Goal: Task Accomplishment & Management: Use online tool/utility

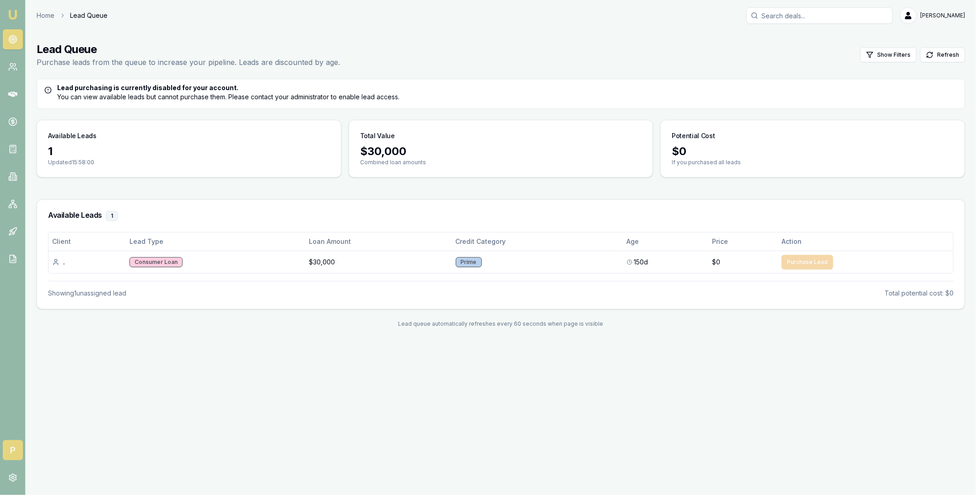
click at [10, 453] on span "P" at bounding box center [13, 450] width 20 height 20
click at [15, 447] on span "T" at bounding box center [13, 450] width 20 height 20
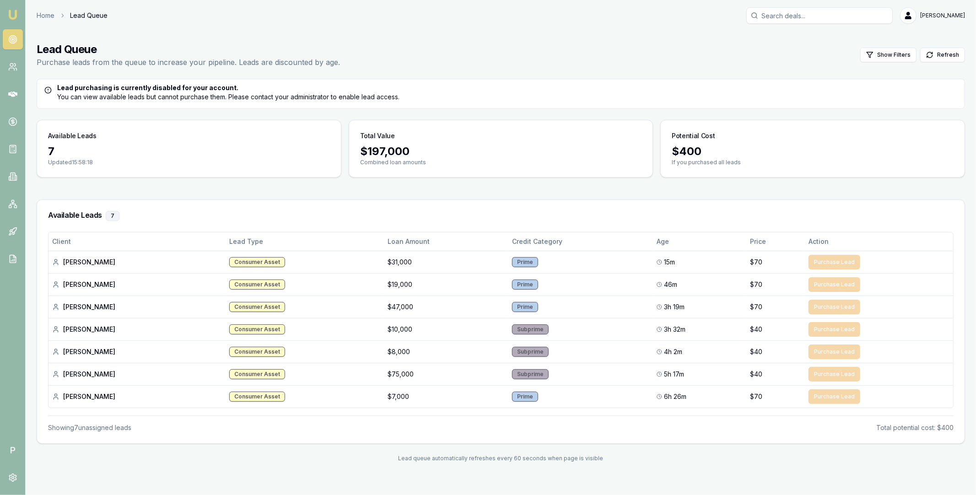
click at [77, 187] on main "Lead Queue Purchase leads from the queue to increase your pipeline. Leads are d…" at bounding box center [501, 252] width 950 height 442
click at [13, 120] on icon at bounding box center [12, 121] width 3 height 3
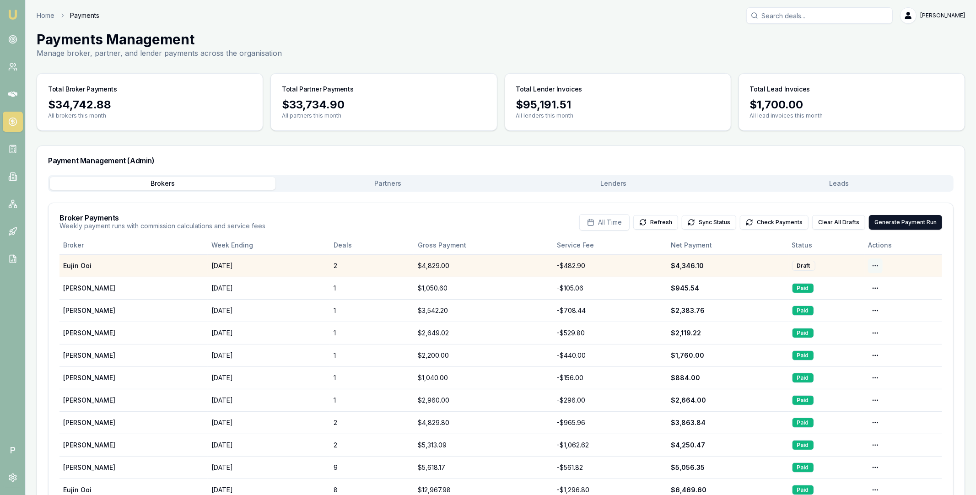
click at [874, 265] on html "Emu Broker P Home Payments [PERSON_NAME] Toggle Menu Payments Management Manage…" at bounding box center [488, 247] width 976 height 495
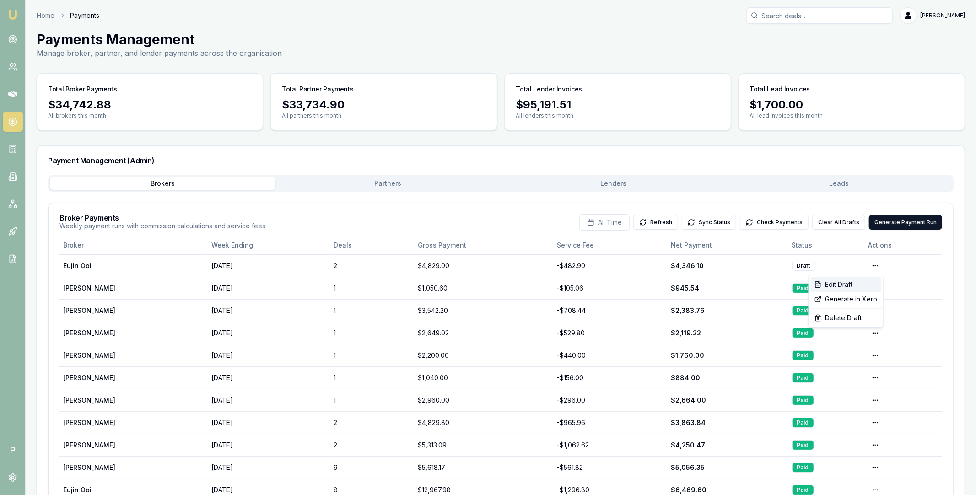
click at [853, 287] on div "Edit Draft" at bounding box center [846, 284] width 70 height 15
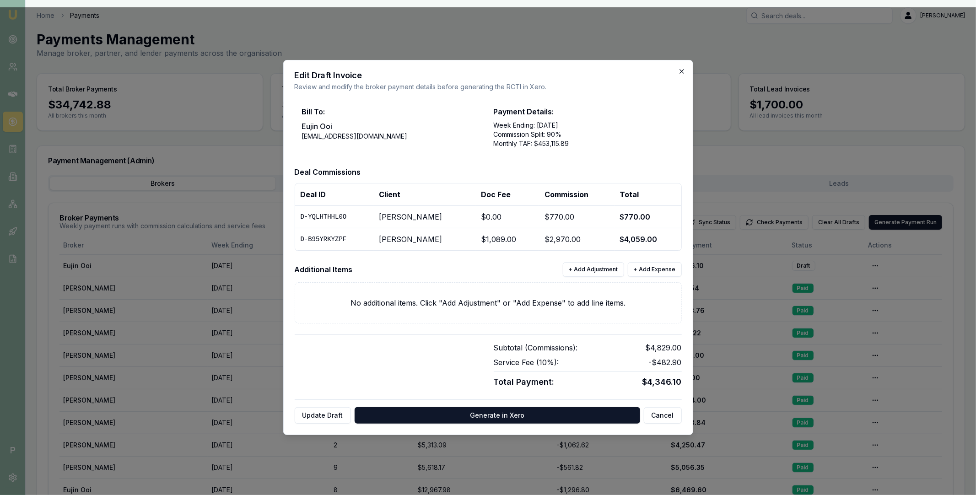
click at [681, 70] on icon "button" at bounding box center [681, 71] width 7 height 7
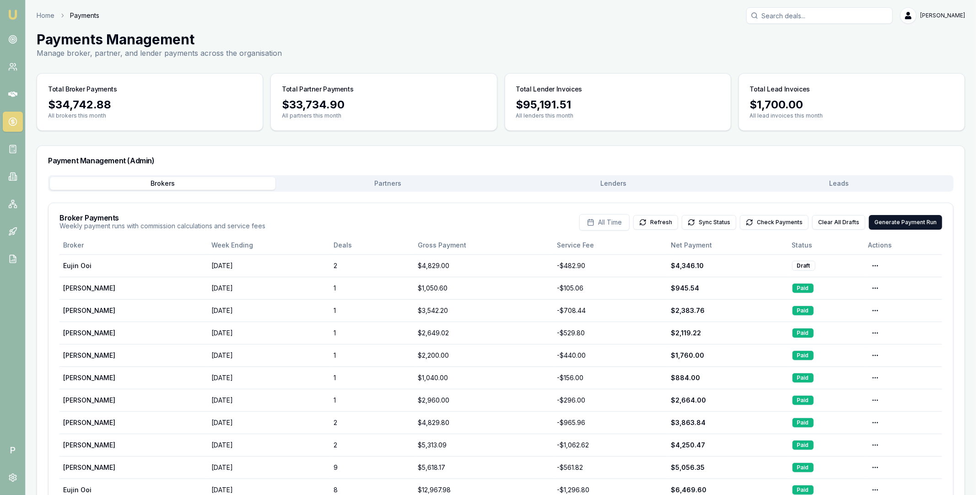
click at [831, 185] on button "Leads" at bounding box center [839, 183] width 226 height 13
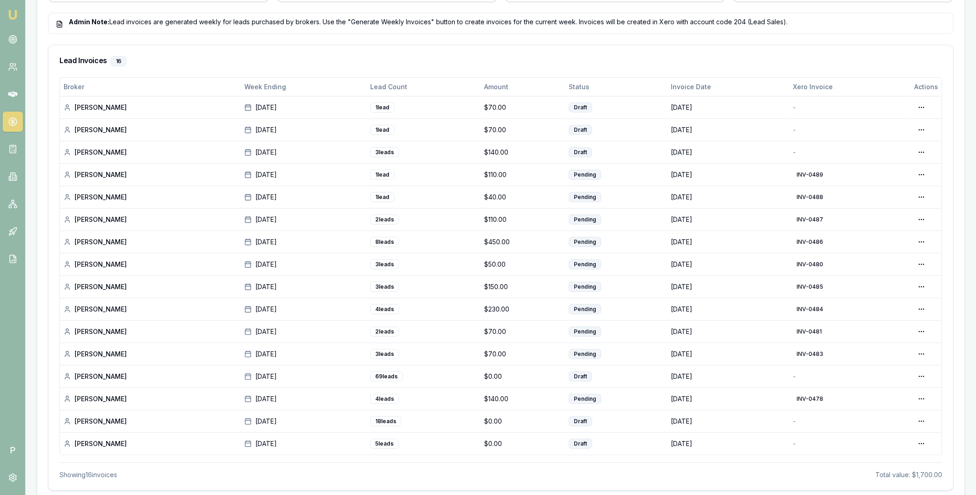
scroll to position [307, 0]
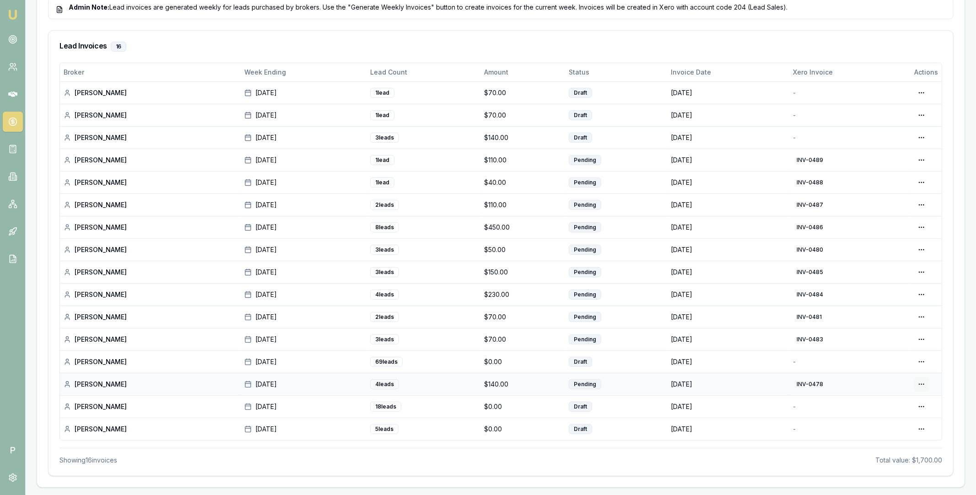
click at [887, 416] on div "View PDF" at bounding box center [890, 417] width 78 height 15
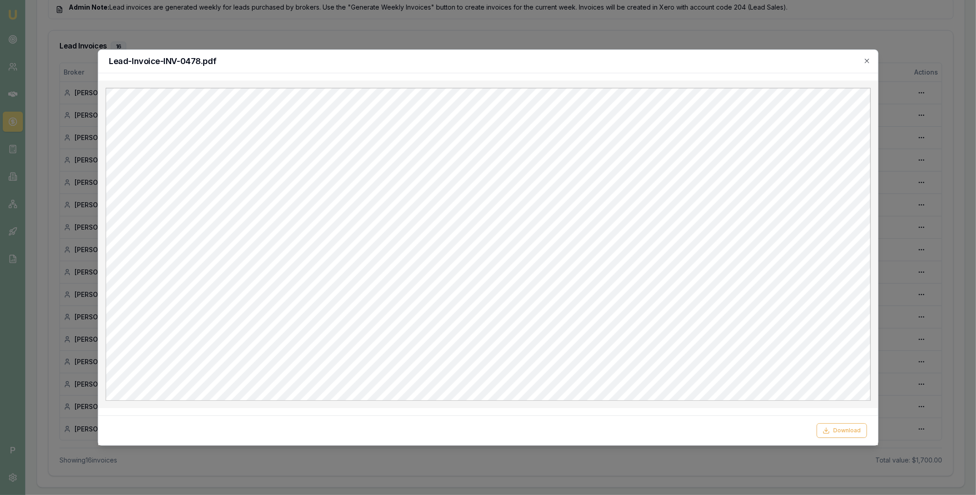
scroll to position [0, 0]
click at [720, 43] on div at bounding box center [488, 247] width 976 height 495
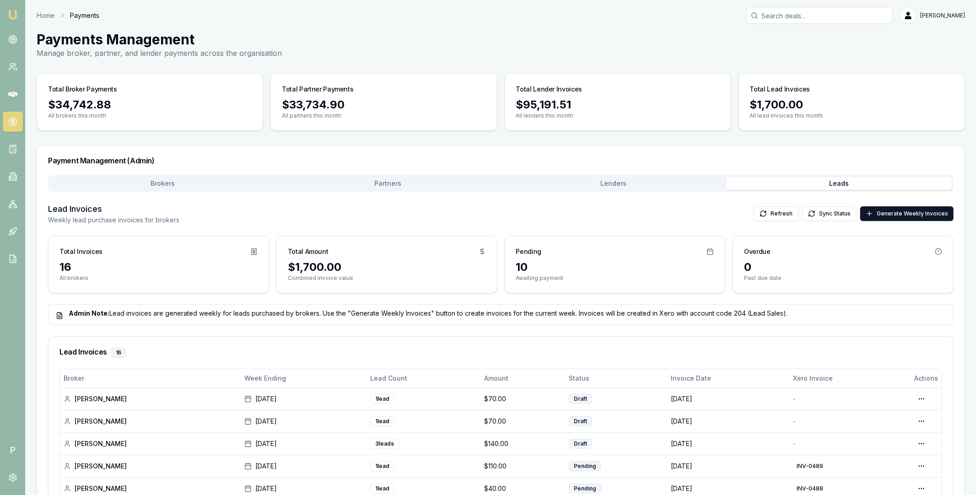
click at [782, 16] on input "Search deals" at bounding box center [819, 15] width 146 height 16
paste input "D-TCEV3ZCZIC"
type input "D-TCEV3ZCZIC"
click at [782, 46] on p "0406465228" at bounding box center [819, 48] width 138 height 9
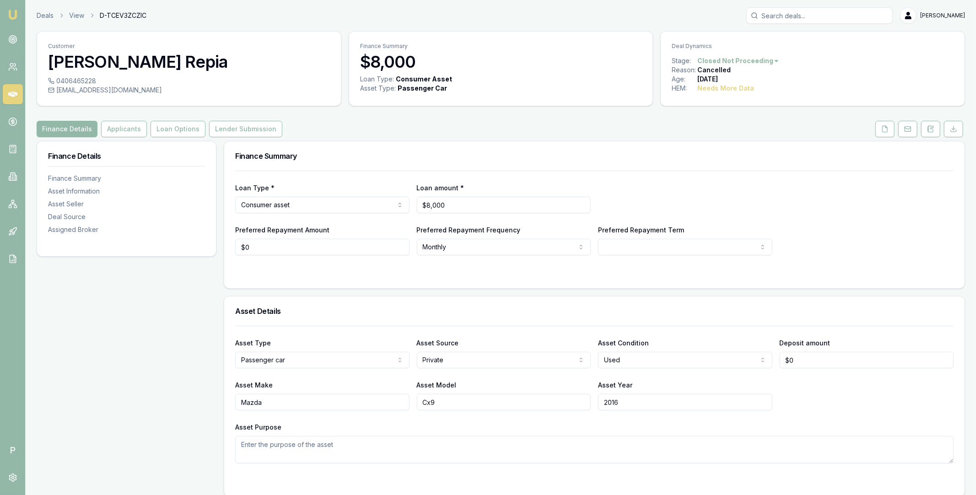
click at [800, 126] on div "Finance Details Applicants Loan Options Lender Submission" at bounding box center [501, 129] width 928 height 16
click at [11, 123] on icon at bounding box center [12, 121] width 3 height 3
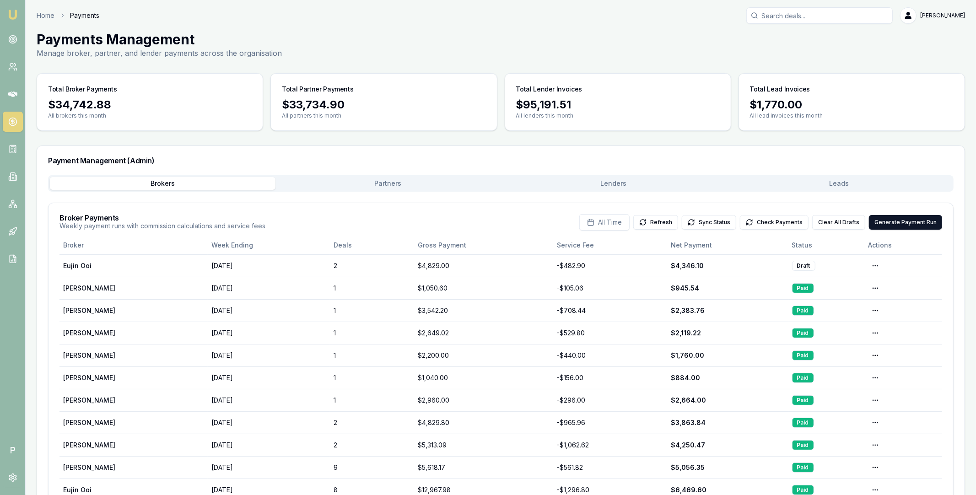
click at [376, 182] on button "Partners" at bounding box center [388, 183] width 226 height 13
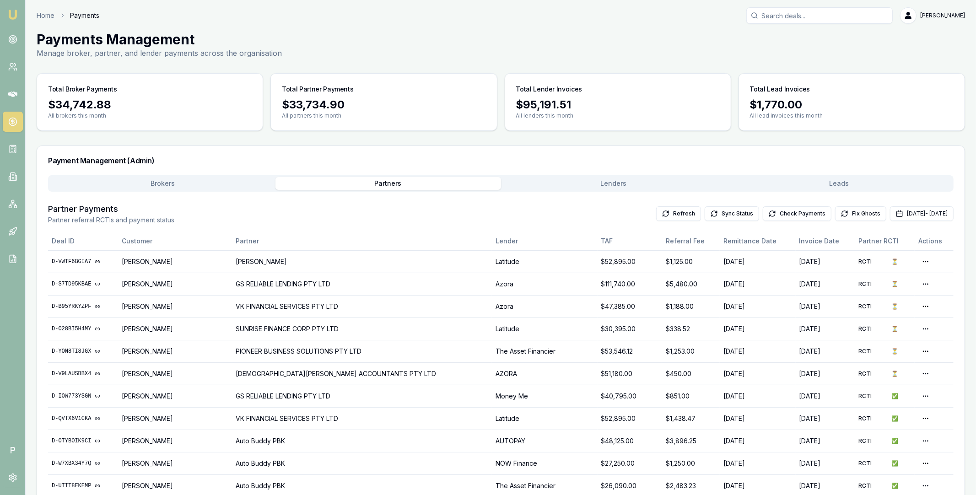
click at [203, 183] on button "Brokers" at bounding box center [163, 183] width 226 height 13
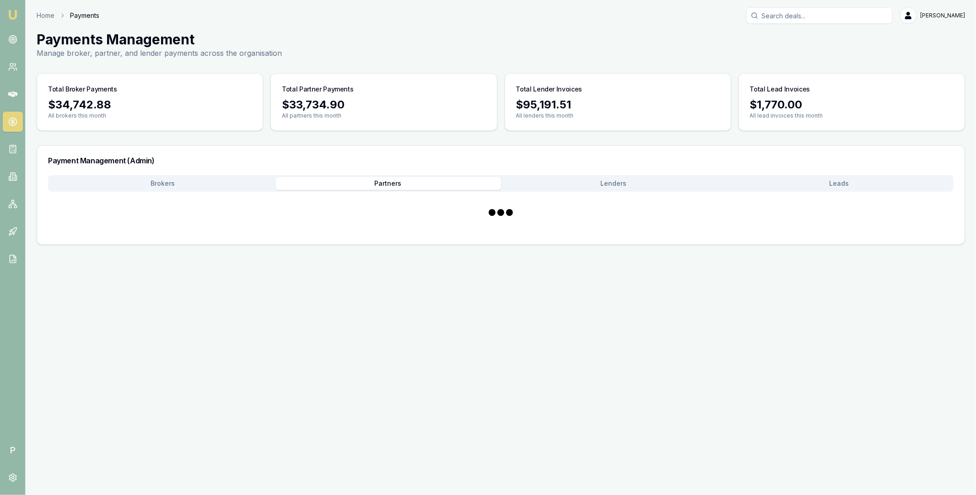
click at [436, 189] on button "Partners" at bounding box center [388, 183] width 226 height 13
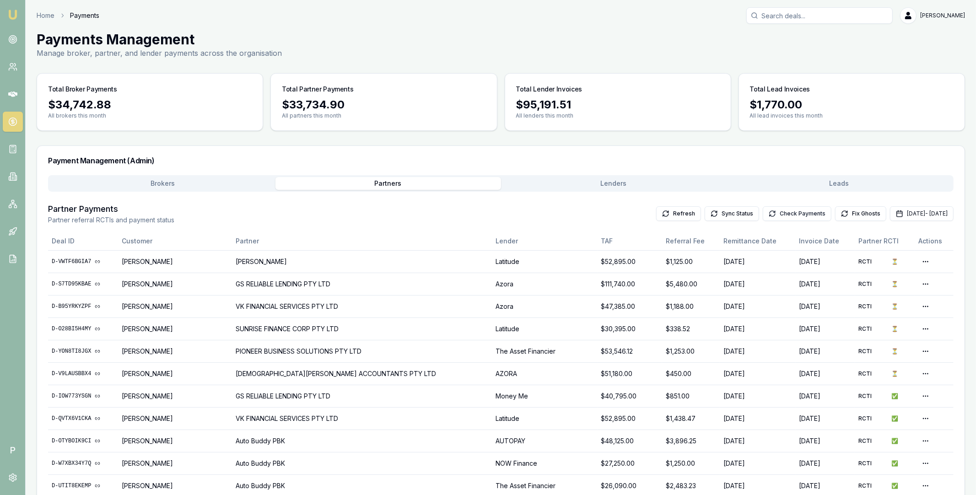
click at [769, 215] on button "Check Payments" at bounding box center [797, 213] width 69 height 15
click at [184, 182] on button "Brokers" at bounding box center [163, 183] width 226 height 13
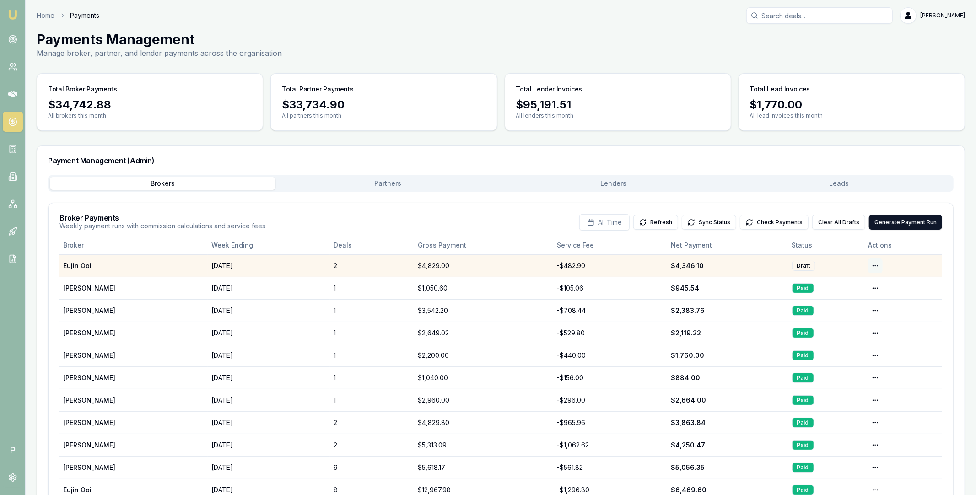
click at [874, 264] on html "Emu Broker P Home Payments [PERSON_NAME] Toggle Menu Payments Management Manage…" at bounding box center [488, 247] width 976 height 495
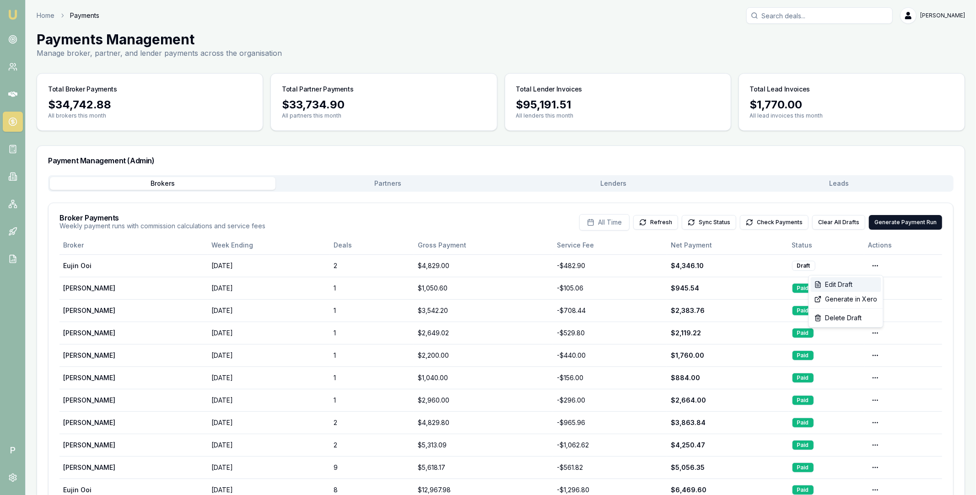
click at [864, 283] on div "Edit Draft" at bounding box center [846, 284] width 70 height 15
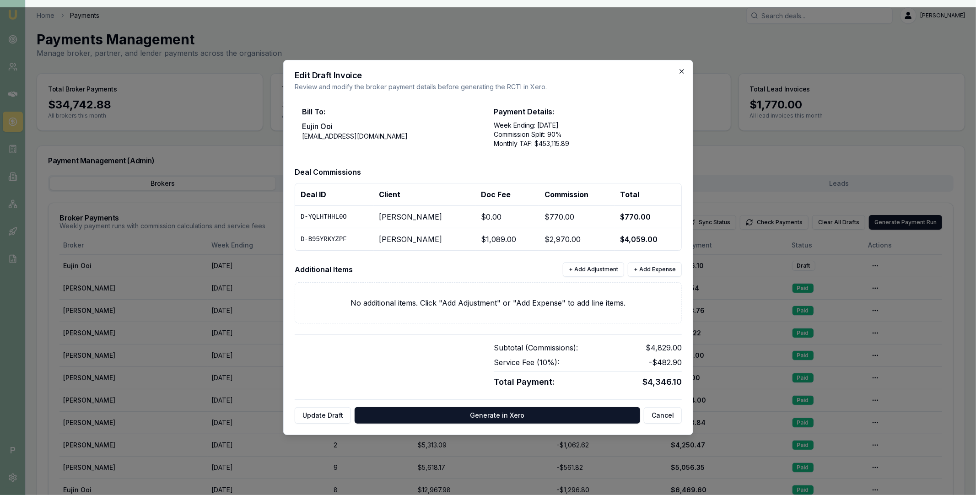
click at [684, 70] on icon "button" at bounding box center [681, 71] width 7 height 7
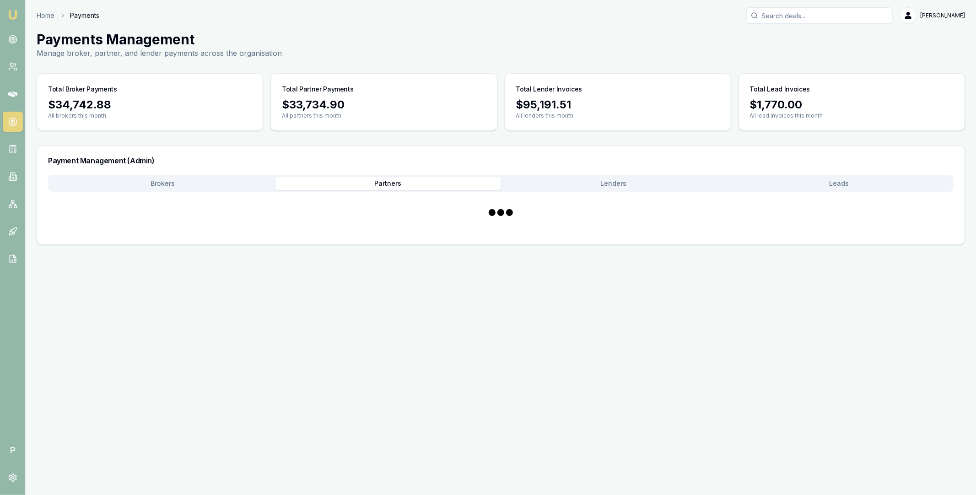
click at [388, 182] on button "Partners" at bounding box center [388, 183] width 226 height 13
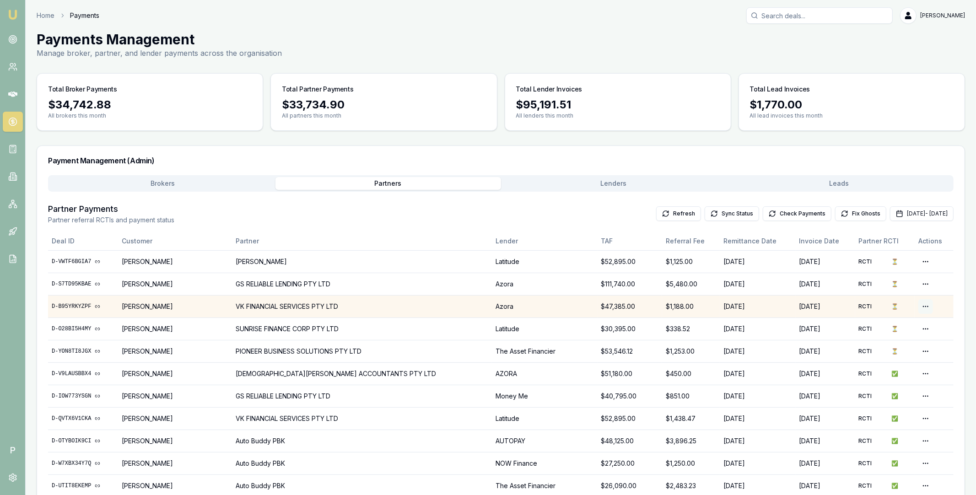
click at [921, 307] on html "Emu Broker P Home Payments [PERSON_NAME] Toggle Menu Payments Management Manage…" at bounding box center [488, 247] width 976 height 495
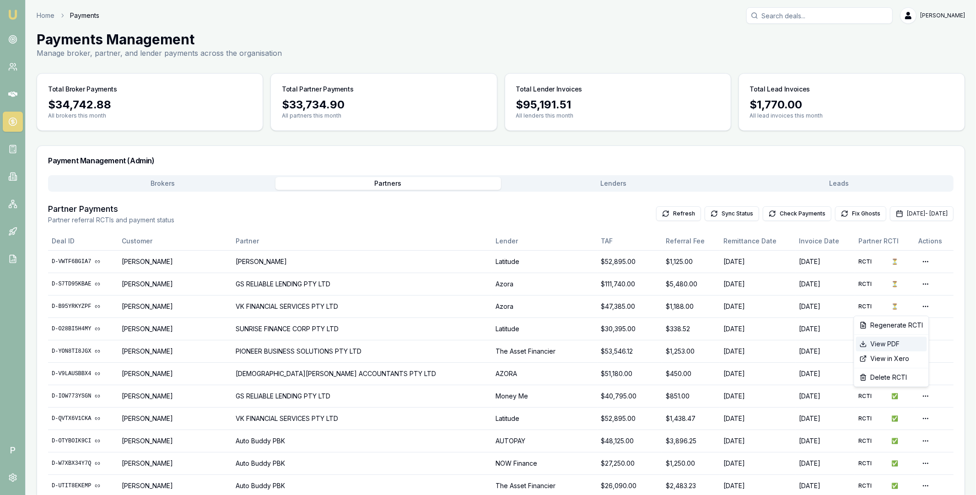
click at [894, 344] on div "View PDF" at bounding box center [891, 344] width 71 height 15
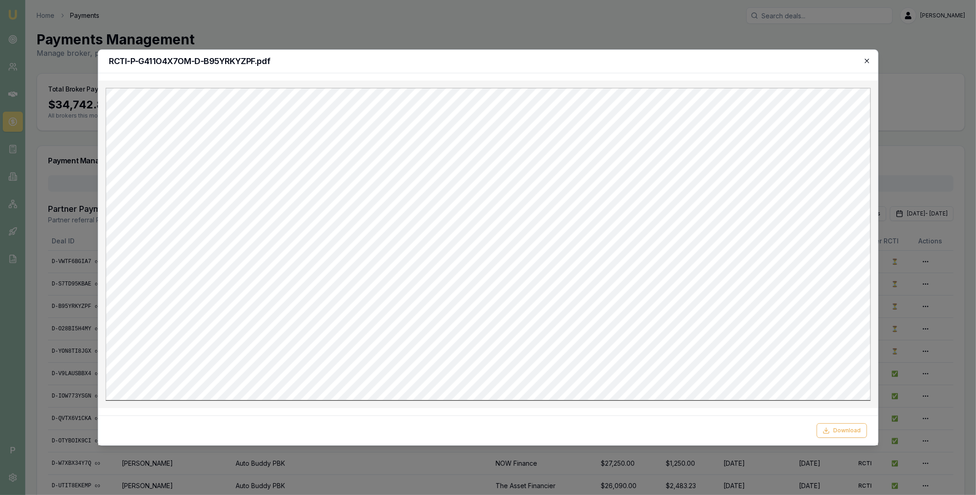
click at [867, 62] on icon "button" at bounding box center [866, 60] width 7 height 7
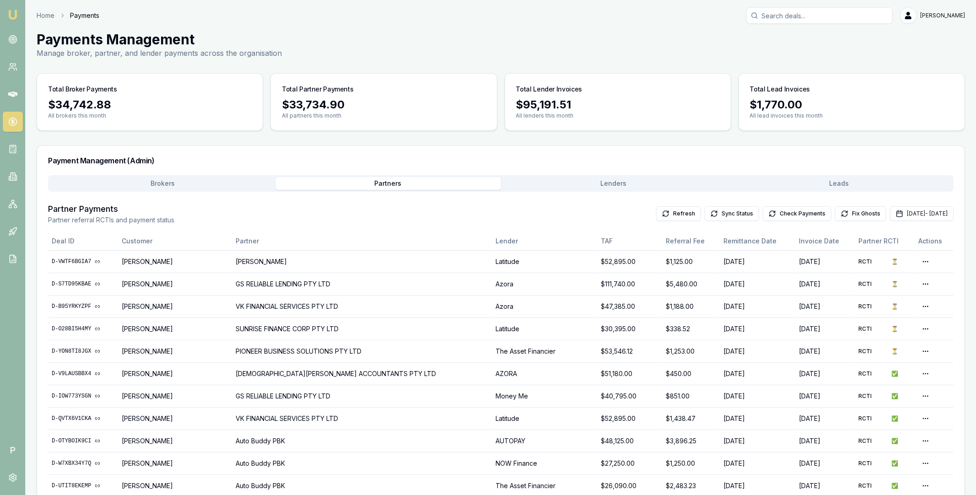
click at [172, 186] on button "Brokers" at bounding box center [163, 183] width 226 height 13
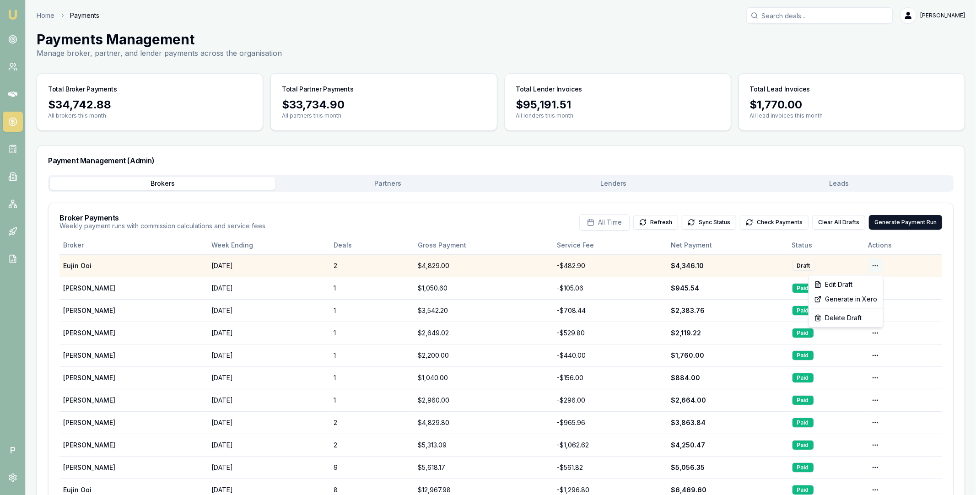
click at [870, 264] on html "Emu Broker P Home Payments [PERSON_NAME] Toggle Menu Payments Management Manage…" at bounding box center [488, 247] width 976 height 495
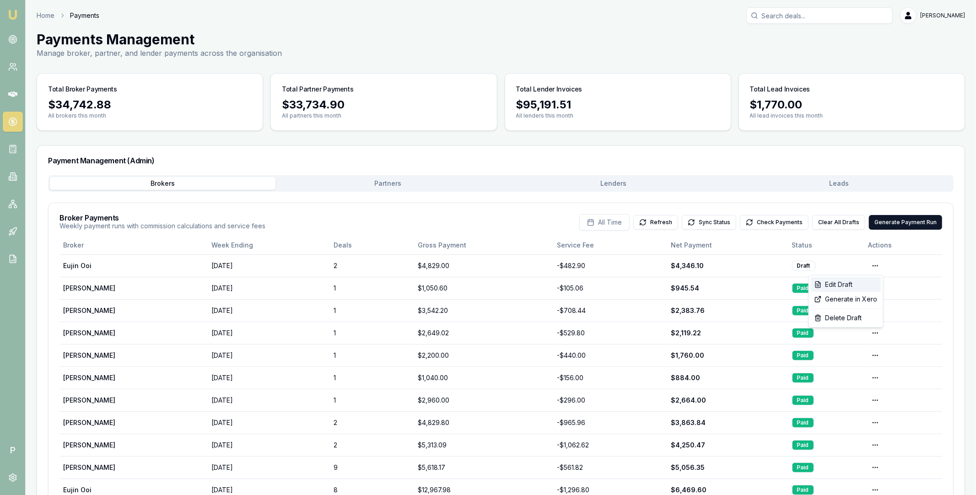
click at [851, 281] on div "Edit Draft" at bounding box center [846, 284] width 70 height 15
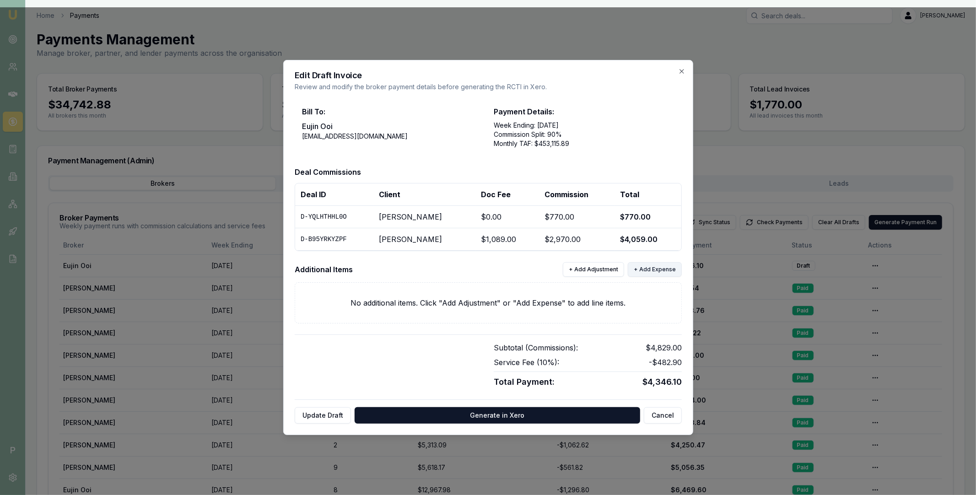
click at [646, 269] on button "+ Add Expense" at bounding box center [655, 269] width 54 height 15
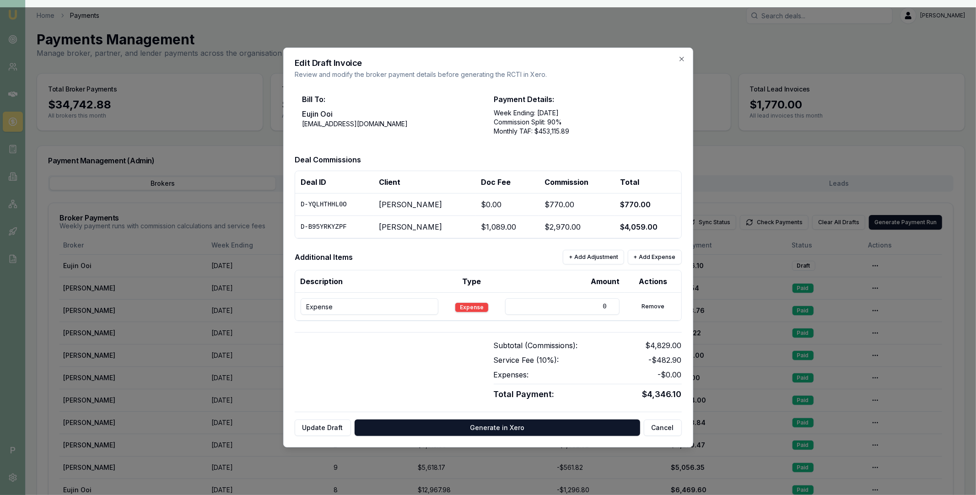
click at [390, 305] on input "Expense" at bounding box center [370, 306] width 138 height 16
paste input "D-TCEV3ZCZIC"
type input "D-TCEV3ZCZIC"
click at [391, 307] on input "D-TCEV3ZCZIC" at bounding box center [370, 306] width 138 height 16
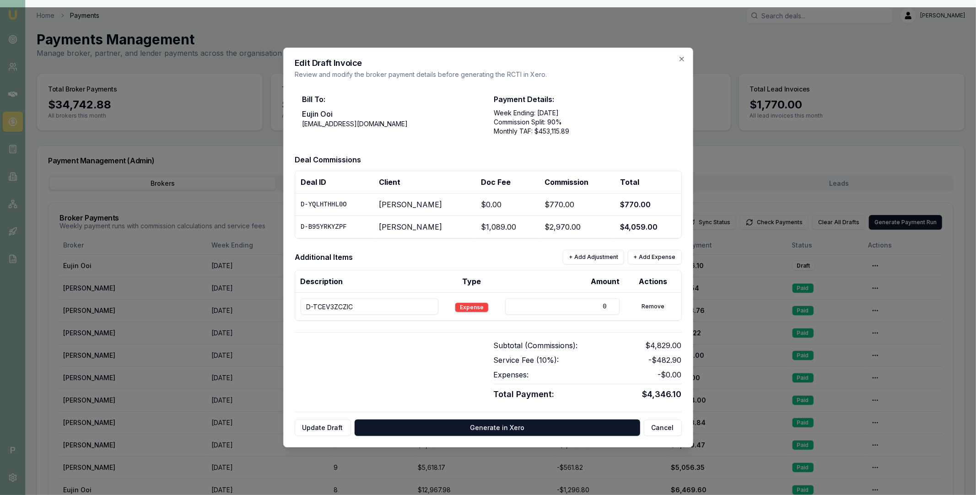
click at [391, 307] on input "D-TCEV3ZCZIC" at bounding box center [370, 306] width 138 height 16
click at [386, 310] on input "D-TCEV3ZCZIC" at bounding box center [370, 306] width 138 height 16
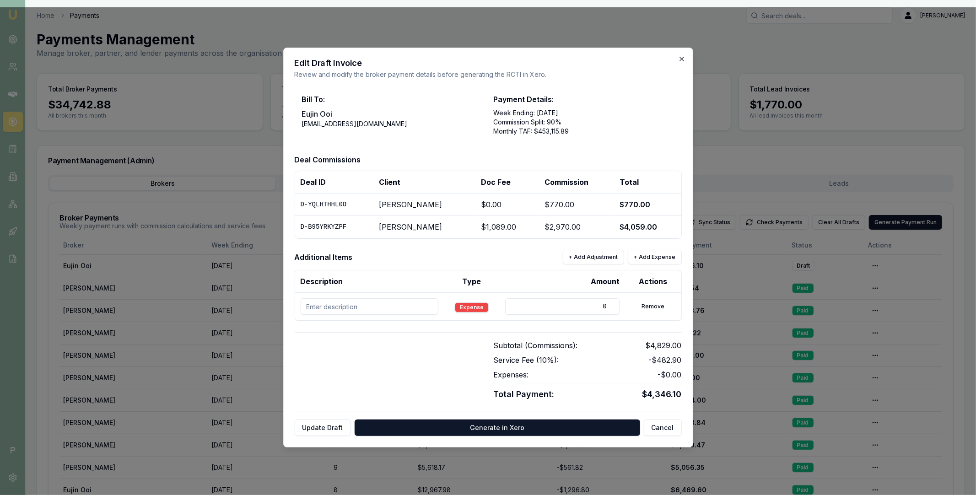
click at [681, 58] on icon "button" at bounding box center [681, 59] width 4 height 4
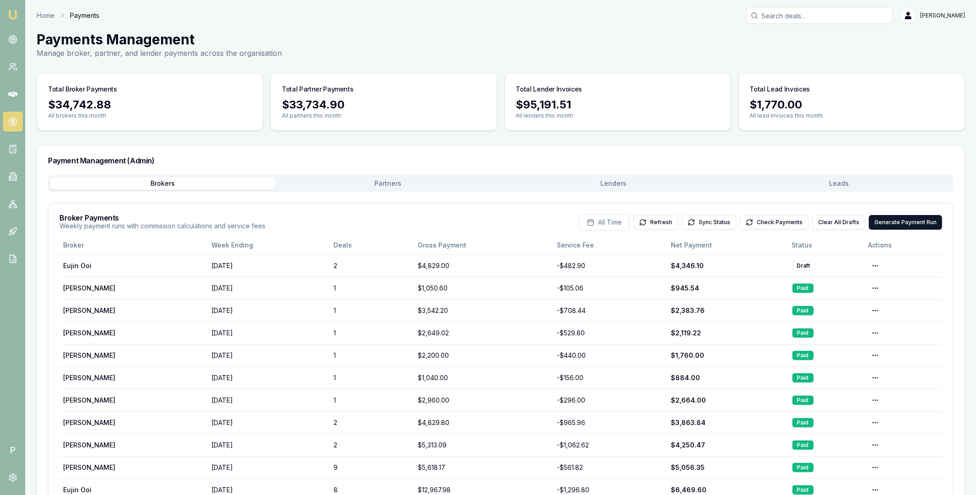
click at [352, 185] on button "Partners" at bounding box center [388, 183] width 226 height 13
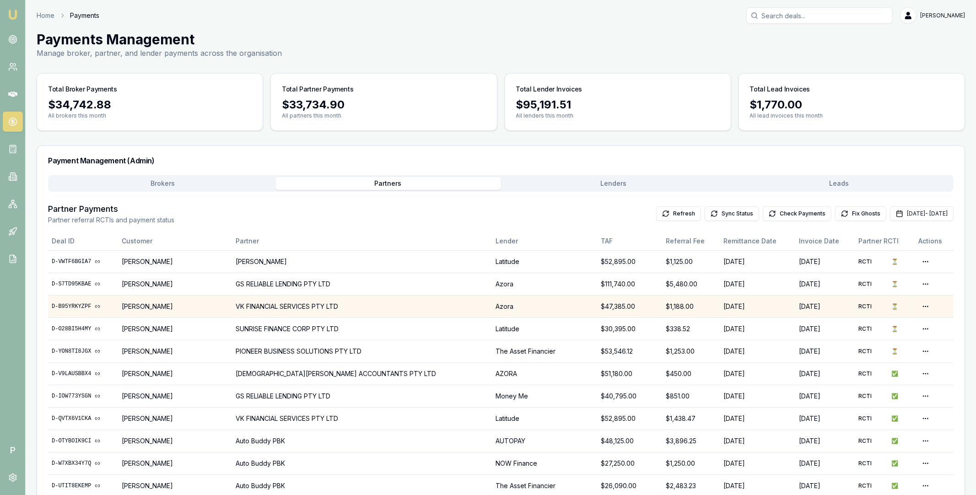
drag, startPoint x: 50, startPoint y: 306, endPoint x: 208, endPoint y: 303, distance: 158.3
click at [208, 303] on tr "D-B95YRKYZPF [PERSON_NAME] VK FINANCIAL SERVICES PTY LTD Azora $47,385.00 $1,18…" at bounding box center [500, 306] width 905 height 22
click at [384, 306] on td "VK FINANCIAL SERVICES PTY LTD" at bounding box center [362, 306] width 260 height 22
copy tr "D-B95YRKYZPF [PERSON_NAME] VK FINANCIAL SERVICES PTY LTD"
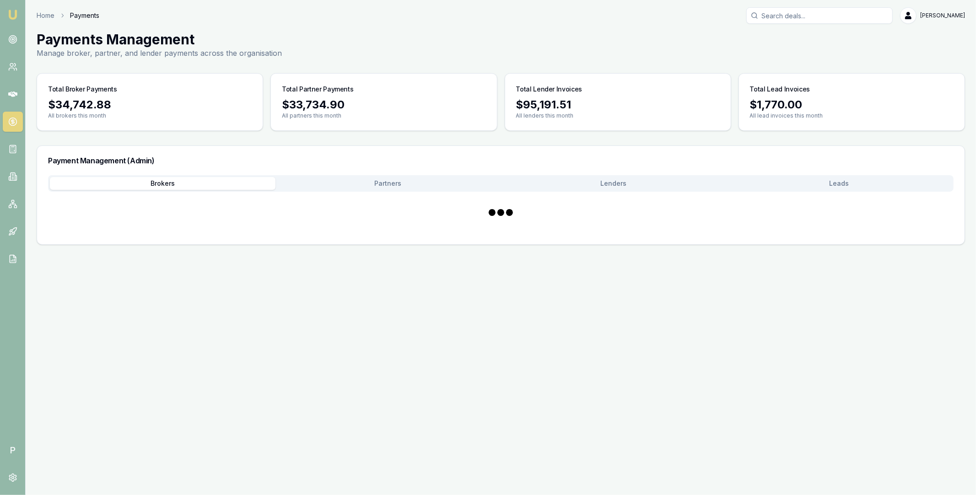
click at [174, 181] on button "Brokers" at bounding box center [163, 183] width 226 height 13
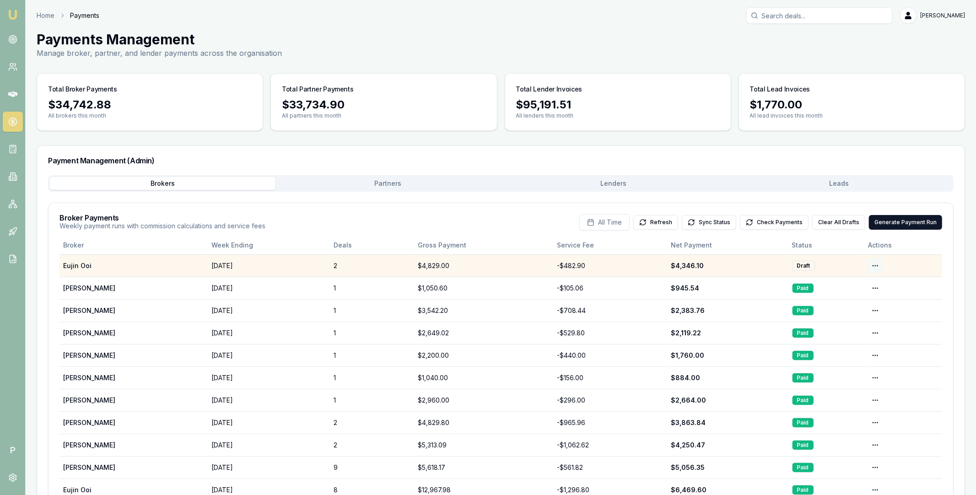
click at [879, 265] on html "Emu Broker P Home Payments [PERSON_NAME] Toggle Menu Payments Management Manage…" at bounding box center [488, 247] width 976 height 495
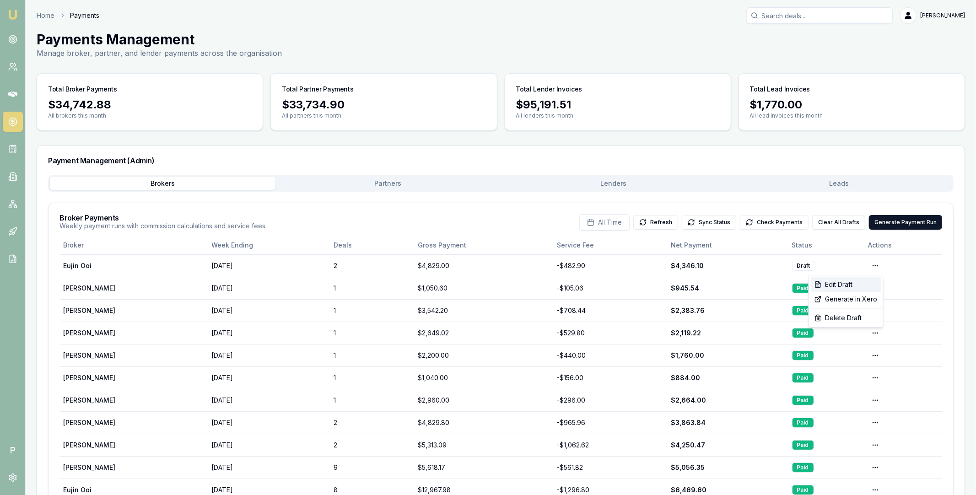
click at [856, 285] on div "Edit Draft" at bounding box center [846, 284] width 70 height 15
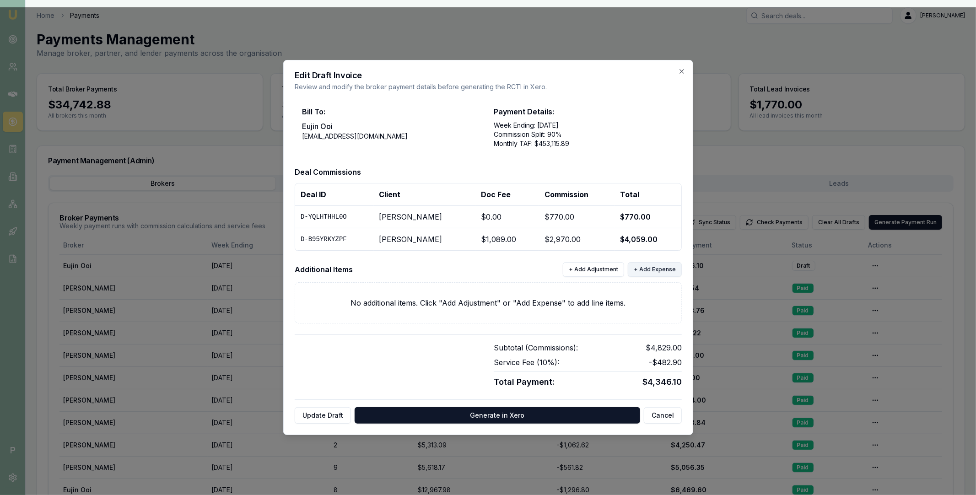
click at [652, 270] on button "+ Add Expense" at bounding box center [655, 269] width 54 height 15
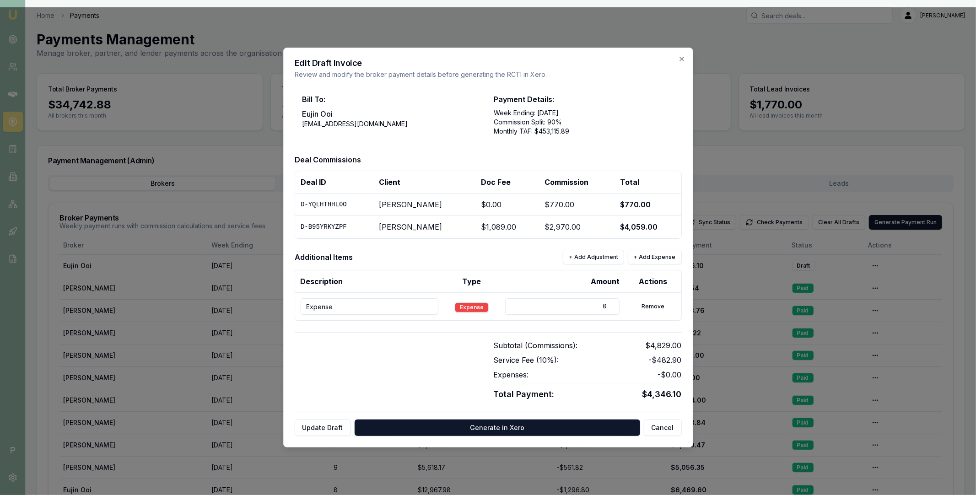
click at [393, 304] on input "Expense" at bounding box center [370, 306] width 138 height 16
paste input "D-B95YRKYZPF [PERSON_NAME] VK FINANCIAL SERVICES PTY LTD"
drag, startPoint x: 378, startPoint y: 307, endPoint x: 292, endPoint y: 308, distance: 86.0
click at [292, 308] on div "Edit Draft Invoice Review and modify the broker payment details before generati…" at bounding box center [488, 248] width 410 height 400
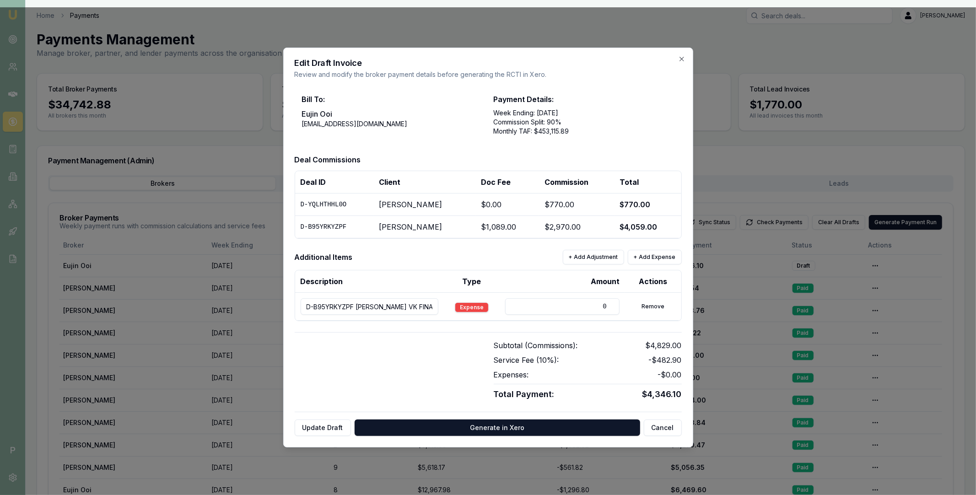
click at [358, 309] on input "D-B95YRKYZPF [PERSON_NAME] VK FINANCIAL SERVICES PTY LTD" at bounding box center [370, 306] width 138 height 16
drag, startPoint x: 398, startPoint y: 306, endPoint x: 427, endPoint y: 306, distance: 29.7
click at [427, 306] on tr "D-B95YRKYZPF // [PERSON_NAME] VK FINANCIAL SERVICES PTY LTD Expense 0 Remove" at bounding box center [488, 307] width 386 height 28
drag, startPoint x: 334, startPoint y: 305, endPoint x: 311, endPoint y: 305, distance: 22.9
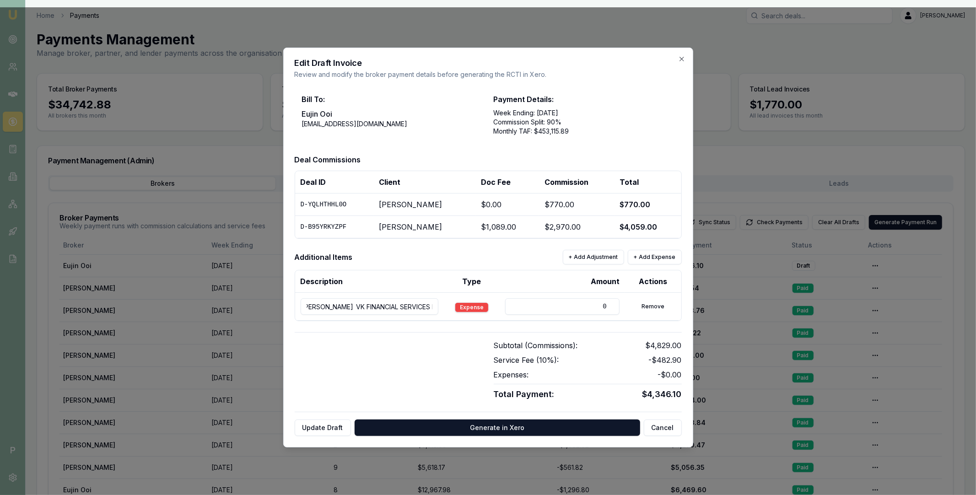
click at [311, 305] on input "D-B95YRKYZPF // [PERSON_NAME] VK FINANCIAL SERVICES PTY LTD" at bounding box center [370, 306] width 138 height 16
click at [385, 307] on input "D-B95YRKYZPF // [PERSON_NAME] VK FINANCIAL SERVICES PTY LTD" at bounding box center [370, 306] width 138 height 16
click at [361, 305] on input "D-B95YRKYZPF // Referral Fee // FINANCIAL SERVICES PTY LTD" at bounding box center [370, 306] width 138 height 16
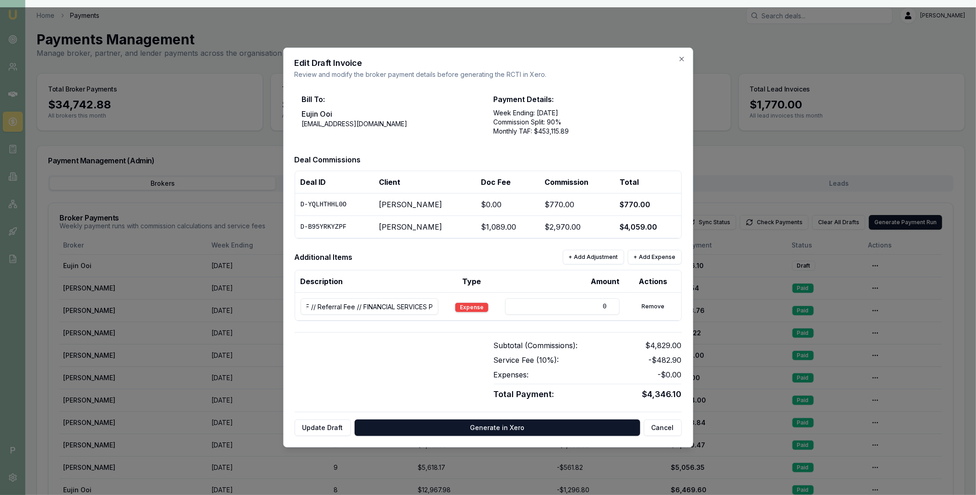
click at [361, 305] on input "D-B95YRKYZPF // Referral Fee // FINANCIAL SERVICES PTY LTD" at bounding box center [370, 306] width 138 height 16
type input "D-B95YRKYZPF // Referral Fee // FINANCIAL SERVICES PTY LTD"
click at [527, 305] on input "0" at bounding box center [562, 306] width 114 height 16
drag, startPoint x: 583, startPoint y: 305, endPoint x: 607, endPoint y: 305, distance: 23.8
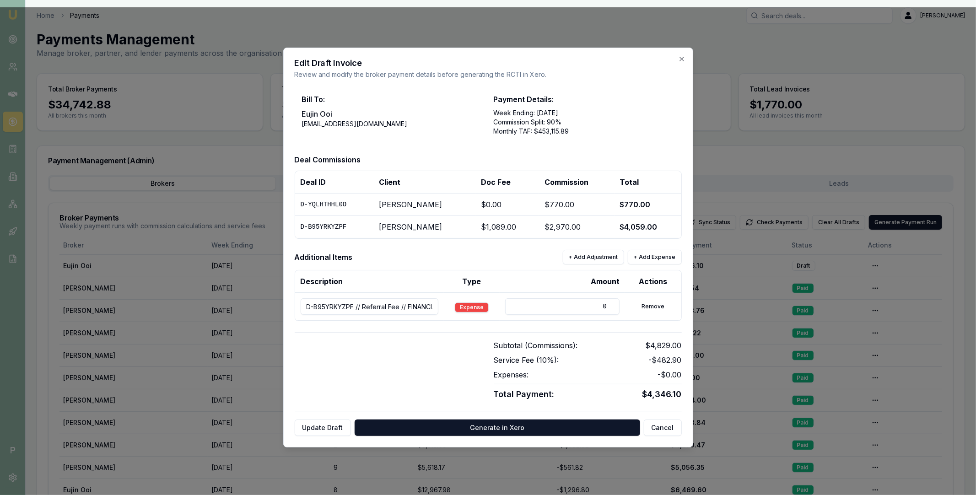
click at [607, 305] on input "0" at bounding box center [562, 306] width 114 height 16
type input "1188"
click at [409, 366] on div at bounding box center [389, 370] width 188 height 61
click at [583, 255] on button "+ Add Adjustment" at bounding box center [593, 257] width 61 height 15
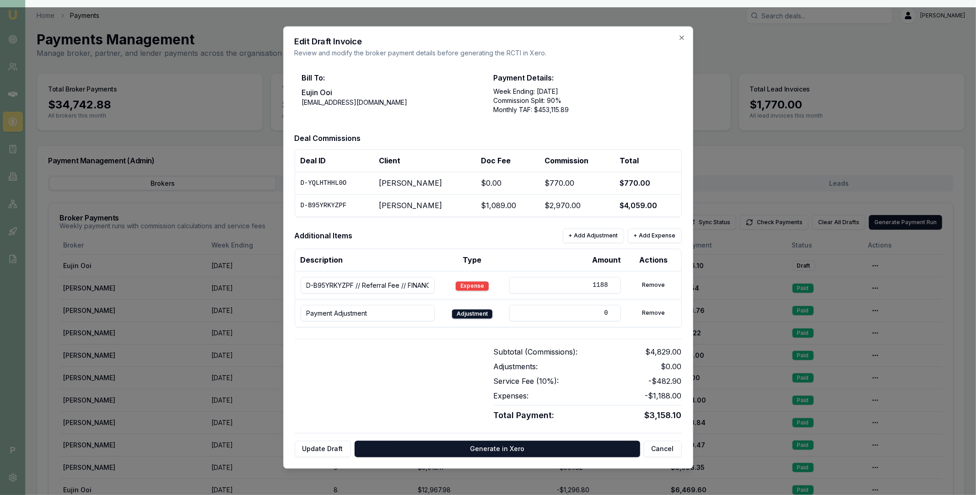
click at [380, 310] on input "Payment Adjustment" at bounding box center [368, 313] width 135 height 16
paste input "INV-0280"
type input "INV-0280"
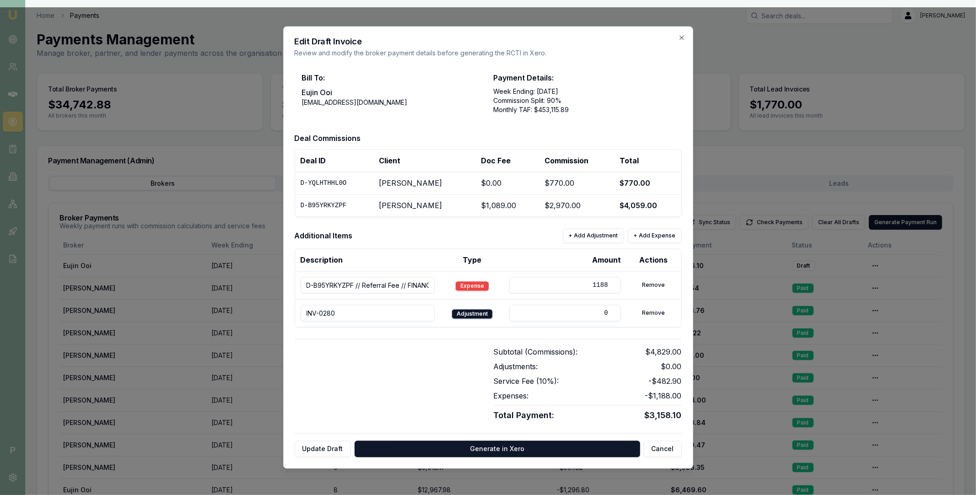
click at [518, 309] on input "0" at bounding box center [564, 313] width 111 height 16
drag, startPoint x: 594, startPoint y: 312, endPoint x: 607, endPoint y: 312, distance: 12.8
click at [607, 312] on input "0" at bounding box center [564, 313] width 111 height 16
paste input "443.36"
type input "443.36"
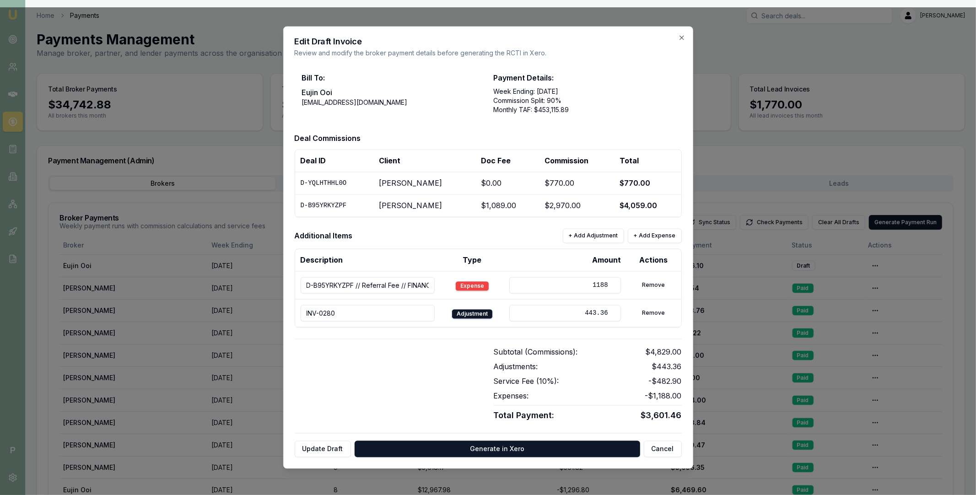
click at [478, 350] on div at bounding box center [389, 384] width 188 height 75
click at [331, 447] on button "Update Draft" at bounding box center [323, 449] width 56 height 16
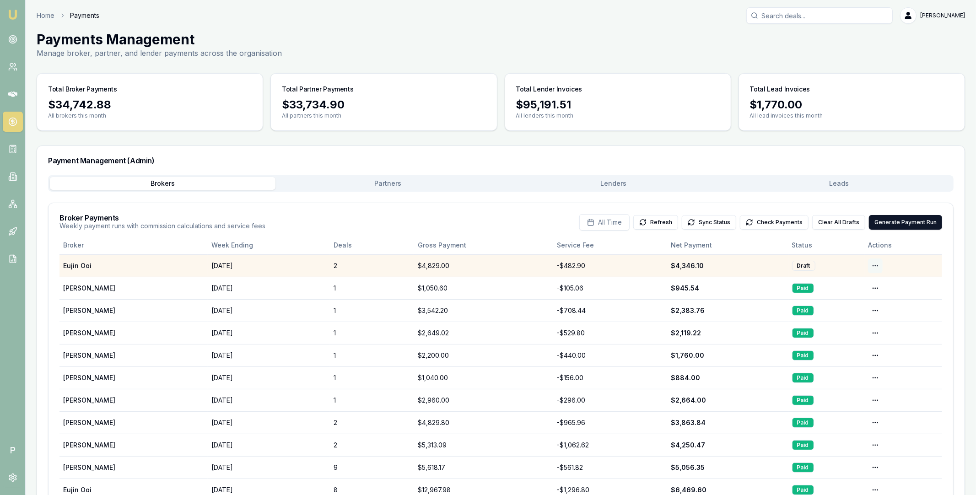
click at [875, 264] on html "Emu Broker P Home Payments [PERSON_NAME] Toggle Menu Payments Management Manage…" at bounding box center [488, 247] width 976 height 495
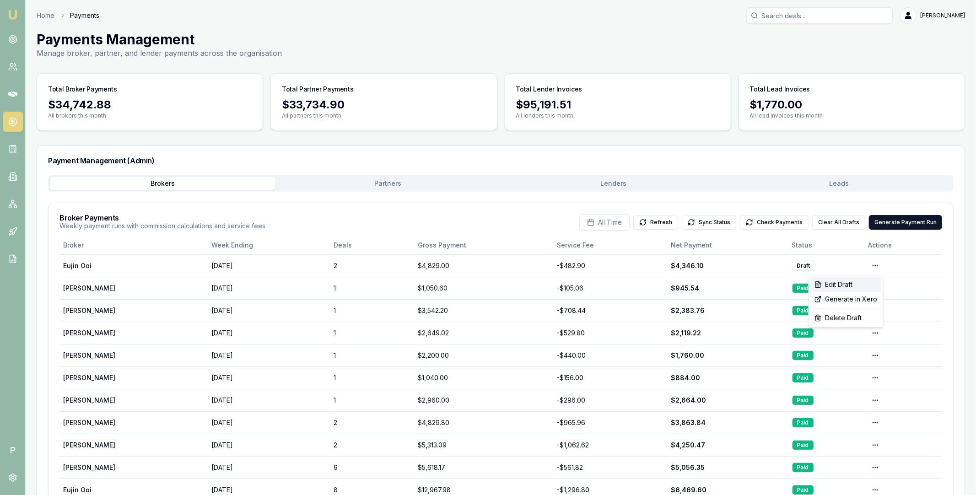
click at [850, 284] on div "Edit Draft" at bounding box center [846, 284] width 70 height 15
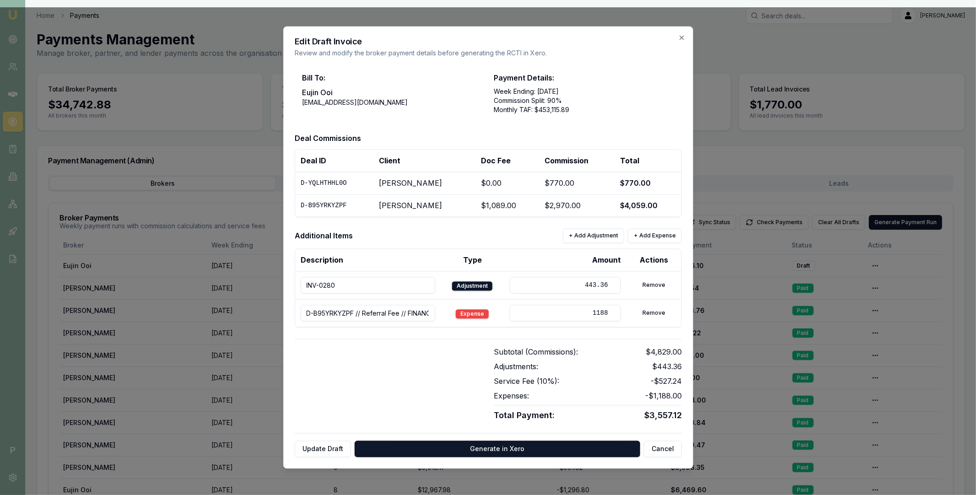
click at [575, 316] on input "1188" at bounding box center [564, 313] width 111 height 16
type input "-1188"
click at [332, 448] on button "Update Draft" at bounding box center [323, 449] width 56 height 16
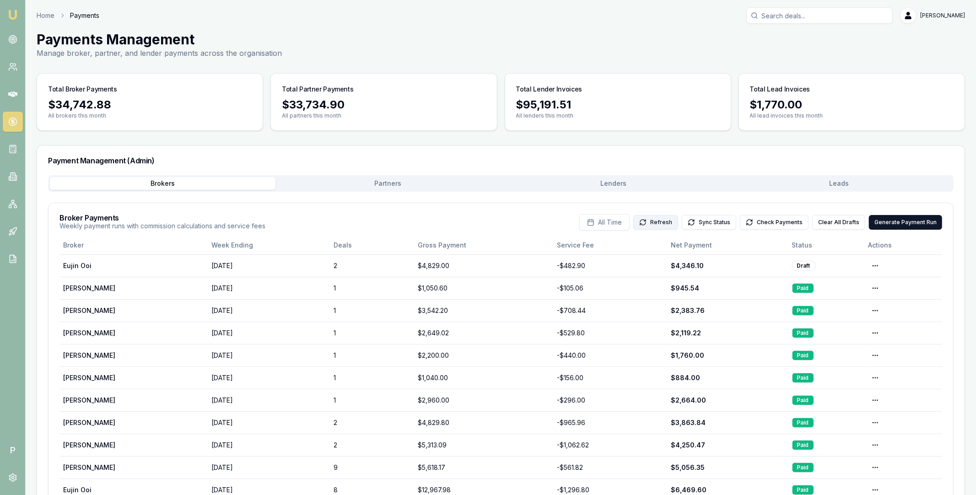
click at [670, 222] on button "Refresh" at bounding box center [655, 222] width 45 height 15
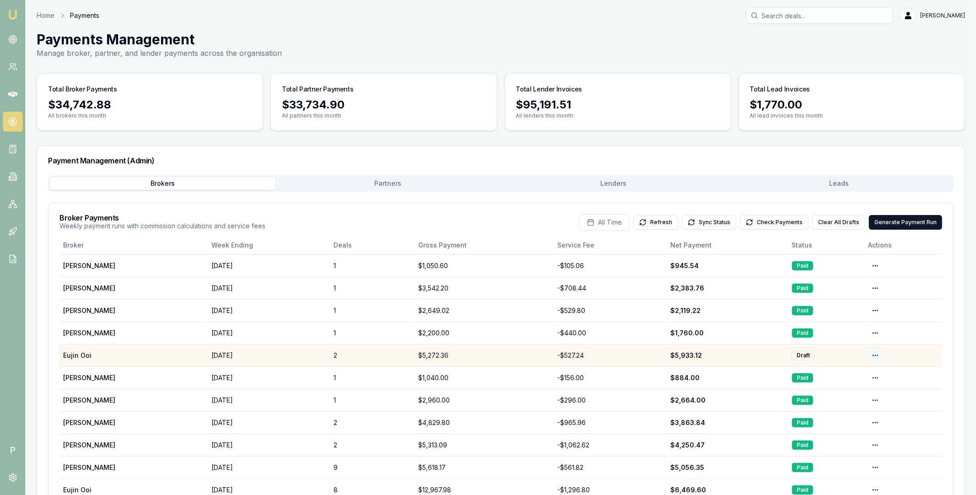
click at [873, 355] on html "Emu Broker P Home Payments [PERSON_NAME] Toggle Menu Payments Management Manage…" at bounding box center [488, 247] width 976 height 495
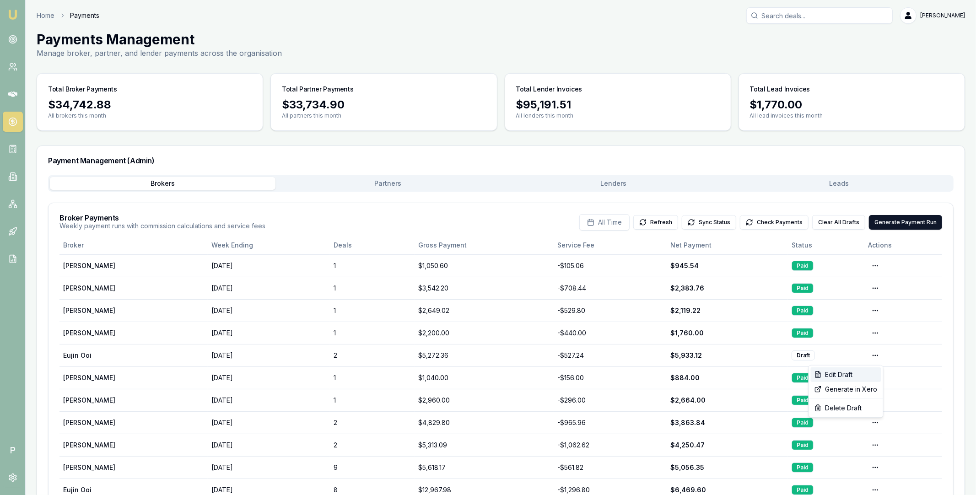
click at [852, 374] on div "Edit Draft" at bounding box center [846, 374] width 70 height 15
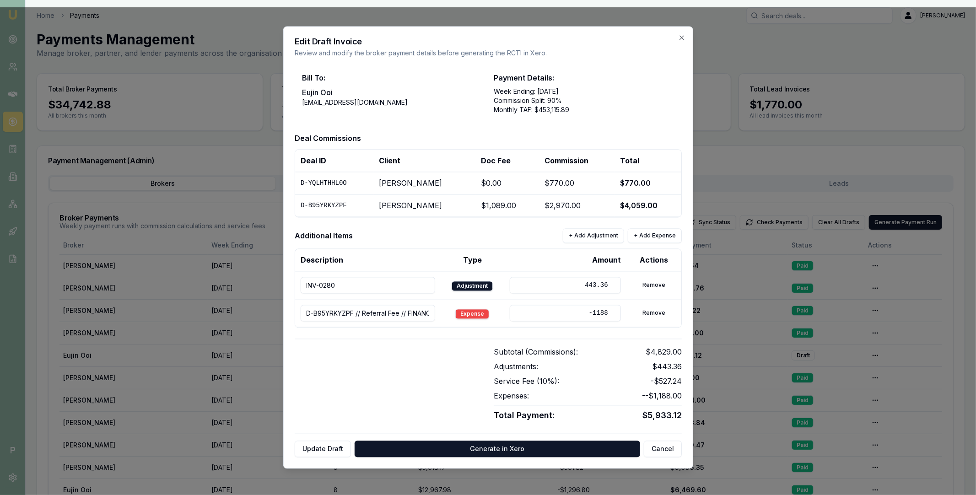
drag, startPoint x: 585, startPoint y: 315, endPoint x: 590, endPoint y: 315, distance: 5.5
click at [590, 315] on input "-1188" at bounding box center [564, 313] width 111 height 16
type input "1188"
click at [323, 454] on button "Update Draft" at bounding box center [323, 449] width 56 height 16
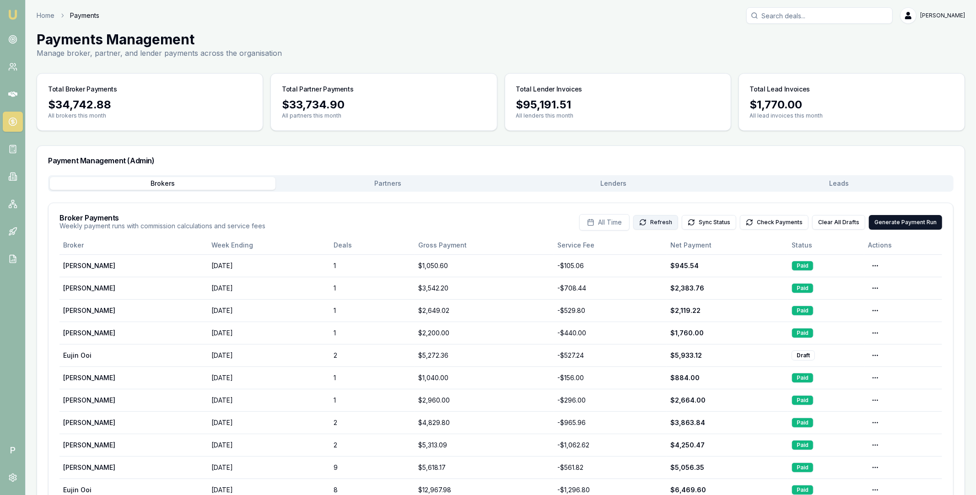
click at [660, 223] on button "Refresh" at bounding box center [655, 222] width 45 height 15
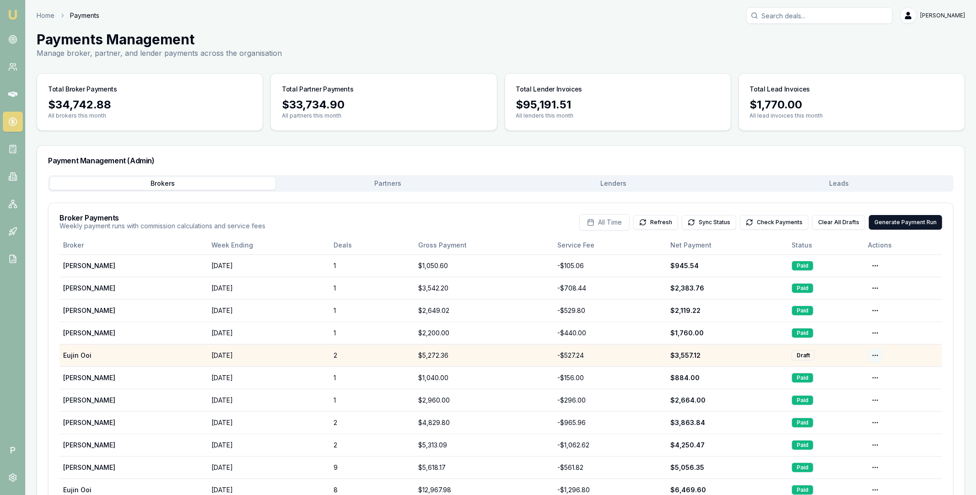
click at [877, 356] on html "Emu Broker P Home Payments [PERSON_NAME] Toggle Menu Payments Management Manage…" at bounding box center [488, 247] width 976 height 495
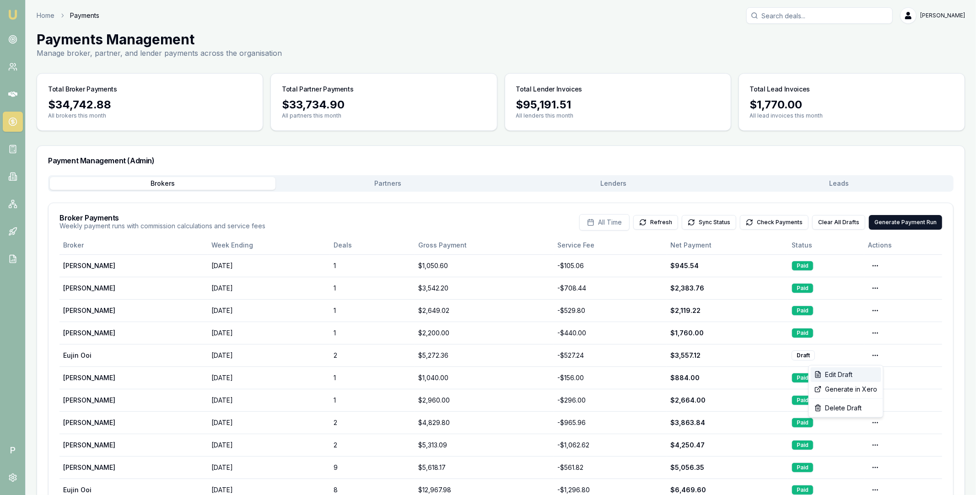
click at [850, 377] on div "Edit Draft" at bounding box center [846, 374] width 70 height 15
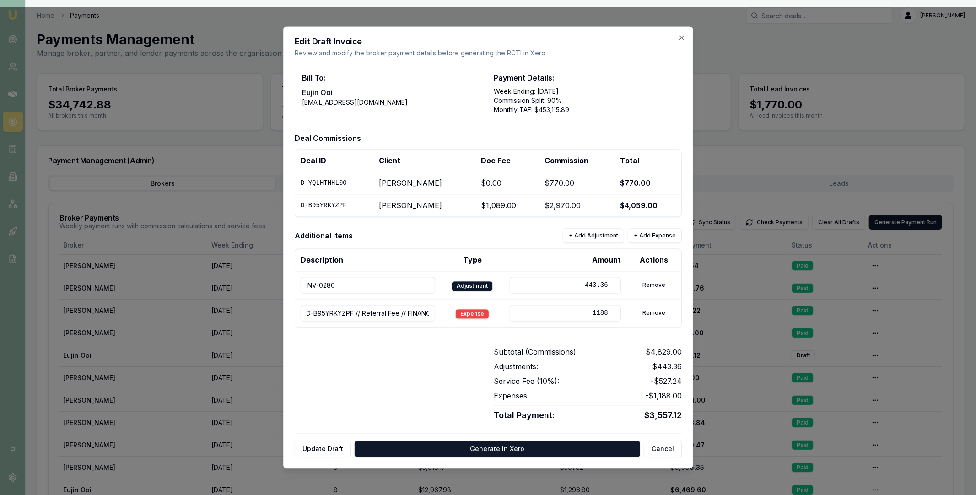
click at [574, 286] on input "443.36" at bounding box center [564, 285] width 111 height 16
type input "-443.36"
click at [382, 290] on input "INV-0280" at bounding box center [368, 285] width 135 height 16
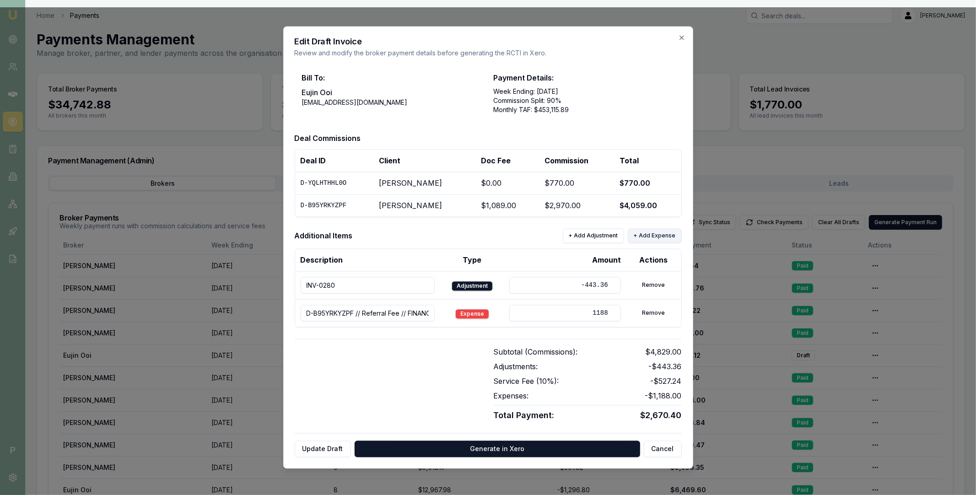
click at [649, 236] on button "+ Add Expense" at bounding box center [655, 236] width 54 height 15
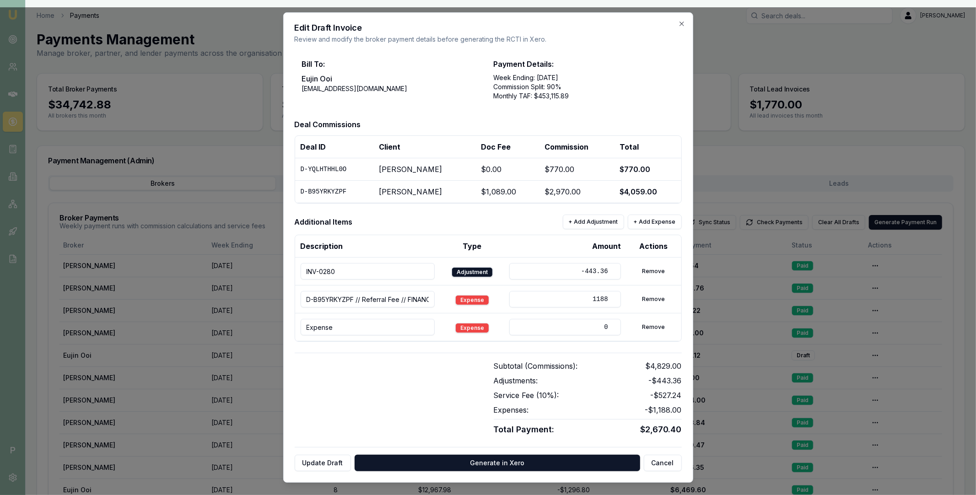
click at [376, 324] on input "Expense" at bounding box center [368, 327] width 135 height 16
paste input "INV-0280"
type input "INV-0280"
drag, startPoint x: 576, startPoint y: 270, endPoint x: 594, endPoint y: 270, distance: 18.3
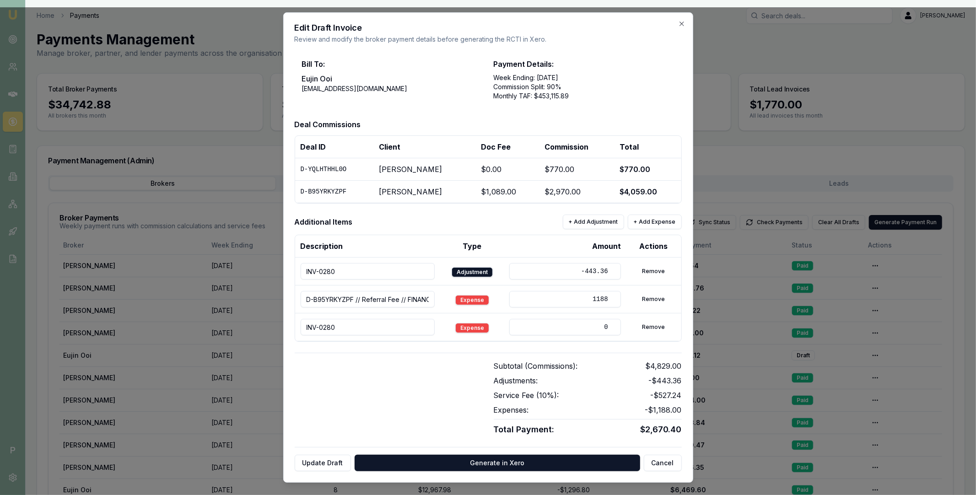
click at [594, 270] on input "-443.36" at bounding box center [564, 271] width 111 height 16
click at [578, 327] on input "0" at bounding box center [564, 327] width 111 height 16
drag, startPoint x: 578, startPoint y: 327, endPoint x: 604, endPoint y: 327, distance: 25.6
click at [604, 327] on input "0" at bounding box center [564, 327] width 111 height 16
type input "443.36"
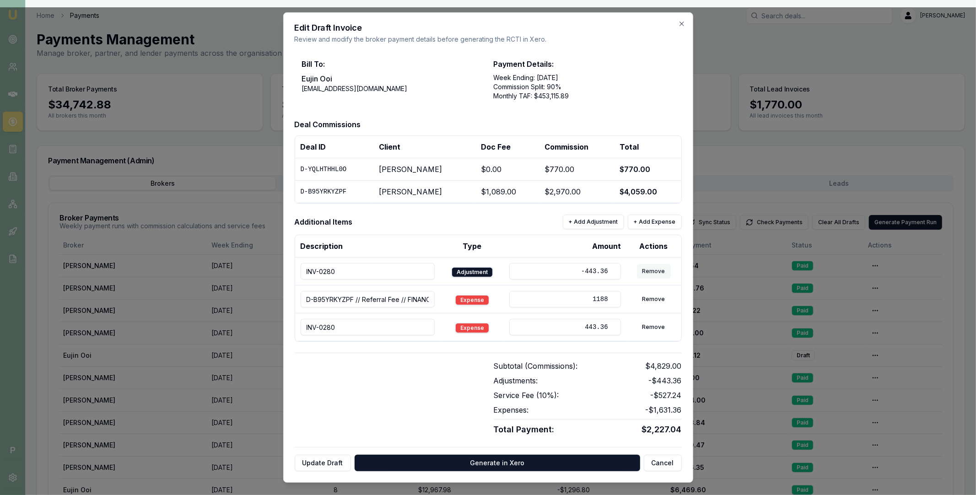
click at [652, 269] on button "Remove" at bounding box center [654, 271] width 34 height 15
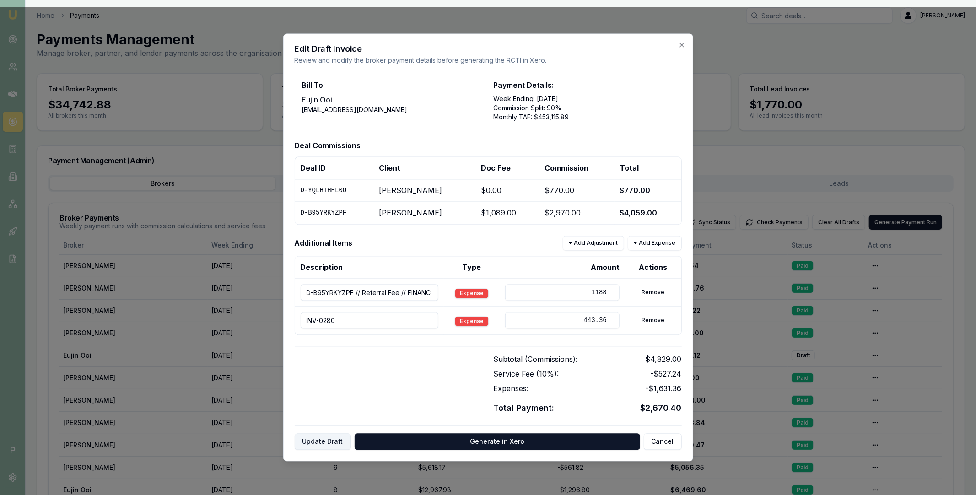
click at [323, 442] on button "Update Draft" at bounding box center [323, 442] width 56 height 16
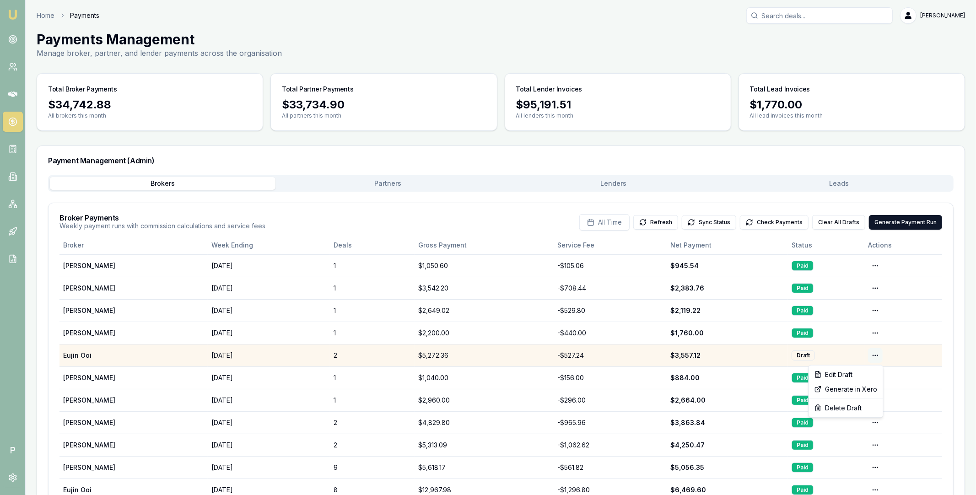
click at [876, 355] on html "Emu Broker P Home Payments [PERSON_NAME] Toggle Menu Payments Management Manage…" at bounding box center [488, 247] width 976 height 495
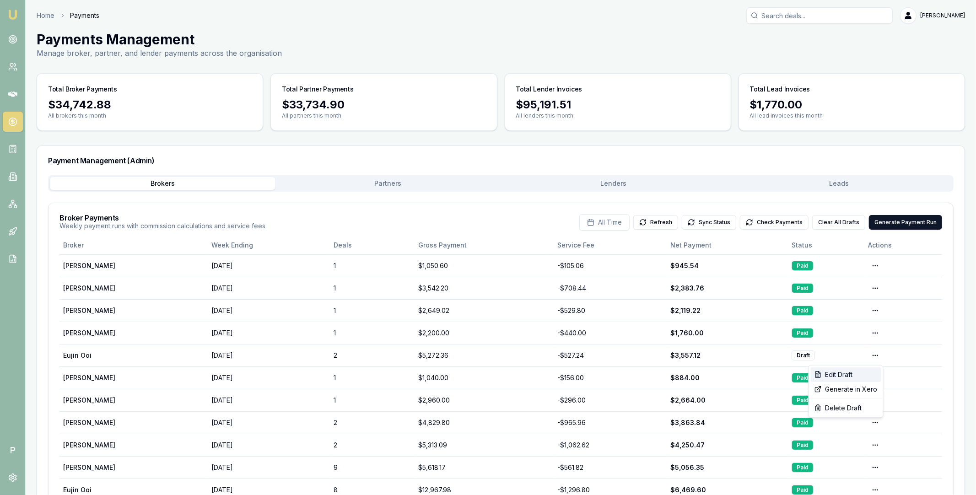
click at [847, 376] on div "Edit Draft" at bounding box center [846, 374] width 70 height 15
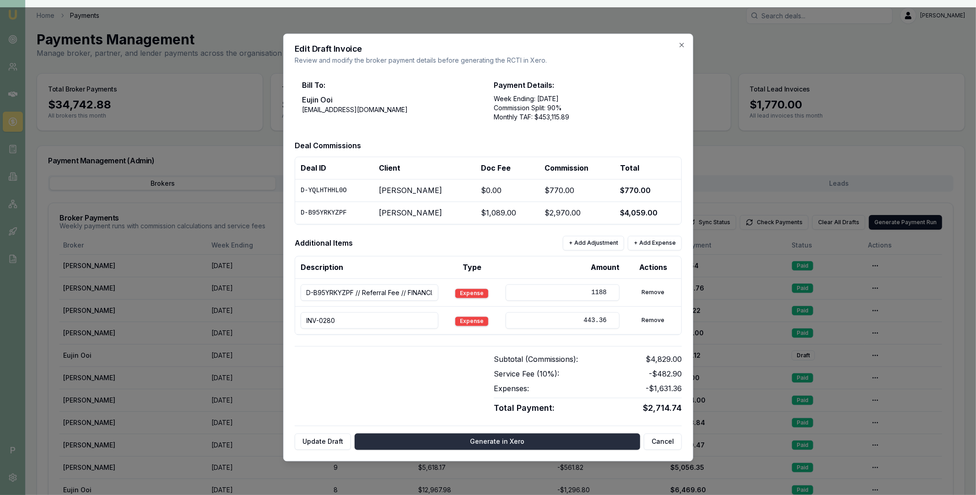
click at [527, 442] on button "Generate in Xero" at bounding box center [498, 442] width 286 height 16
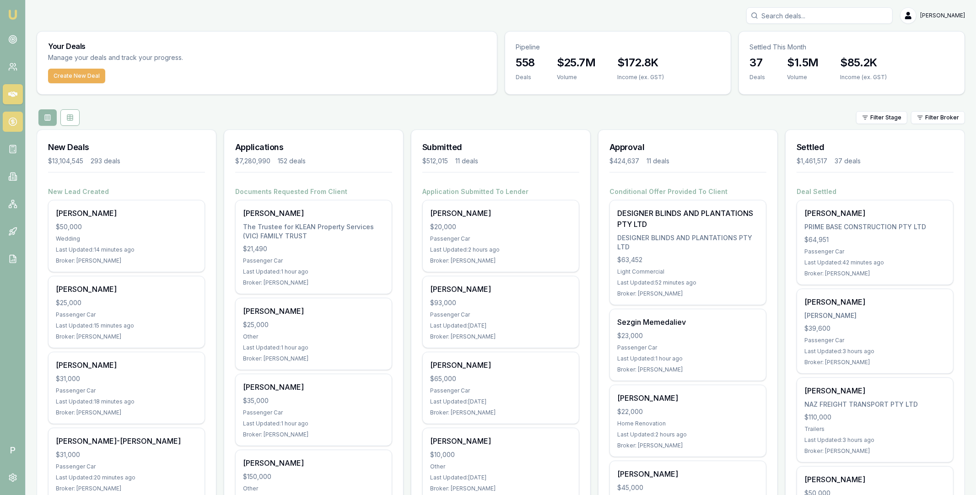
click at [13, 121] on icon at bounding box center [12, 121] width 3 height 3
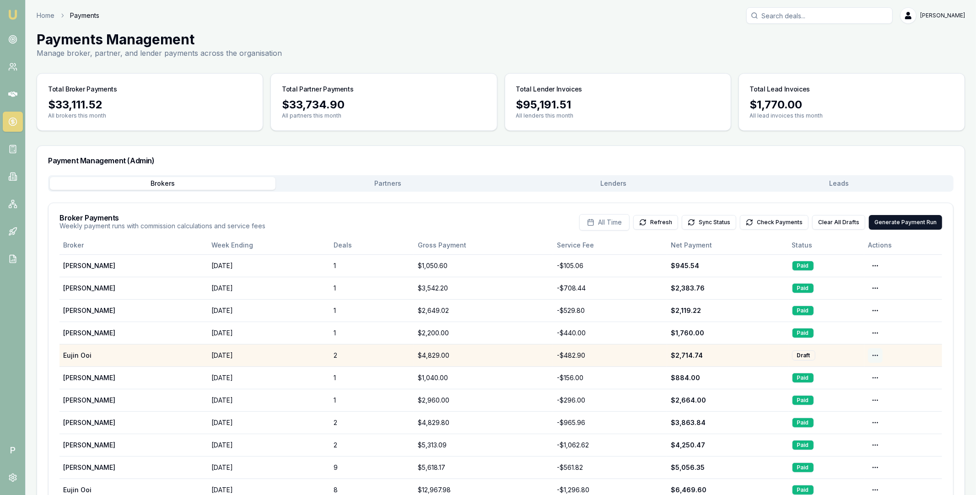
click at [875, 356] on html "Emu Broker P Home Payments Matt Leeburn Toggle Menu Payments Management Manage …" at bounding box center [488, 247] width 976 height 495
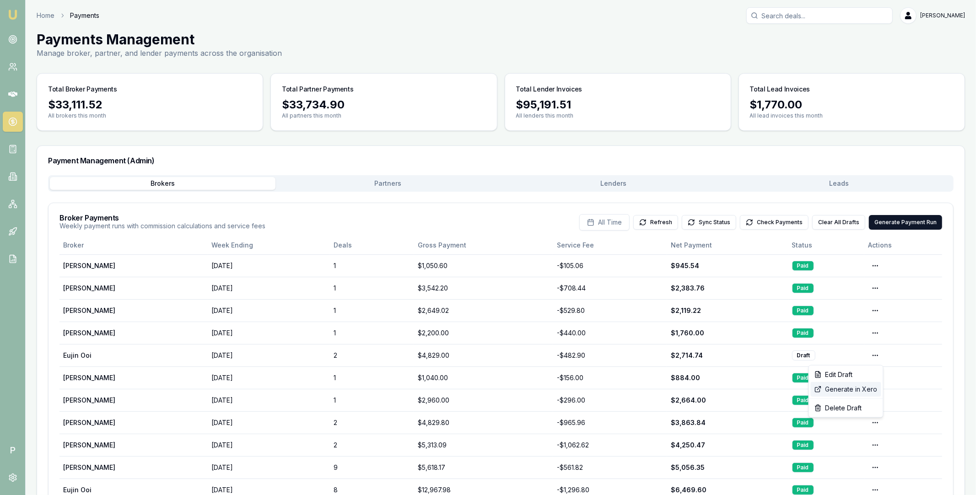
click at [850, 389] on div "Generate in Xero" at bounding box center [846, 389] width 70 height 15
